Goal: Task Accomplishment & Management: Use online tool/utility

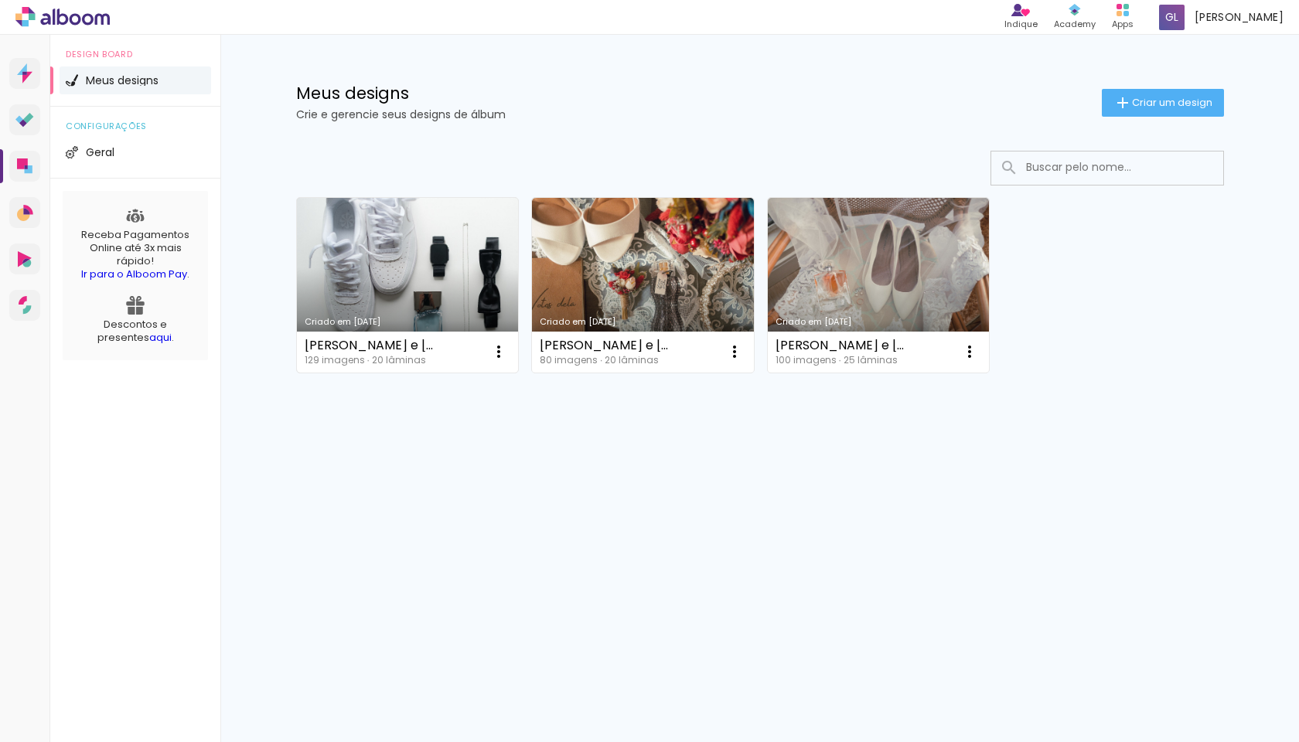
click at [460, 363] on div "Eliabe e Ketlyn 129 imagens ∙ 20 lâminas Abrir Fazer uma cópia Excluir" at bounding box center [408, 352] width 222 height 41
click at [421, 302] on link "Criado em [DATE]" at bounding box center [408, 285] width 222 height 175
